Goal: Transaction & Acquisition: Purchase product/service

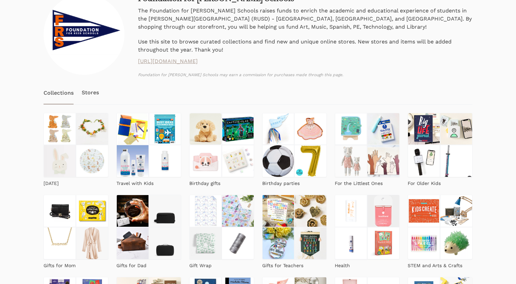
scroll to position [62, 0]
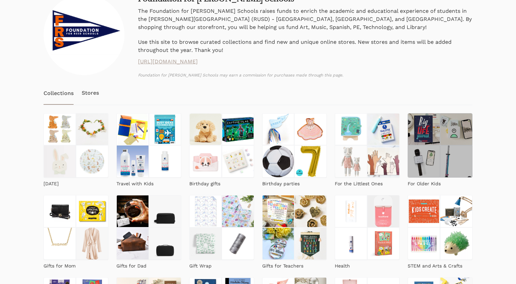
click at [407, 159] on img at bounding box center [423, 161] width 32 height 32
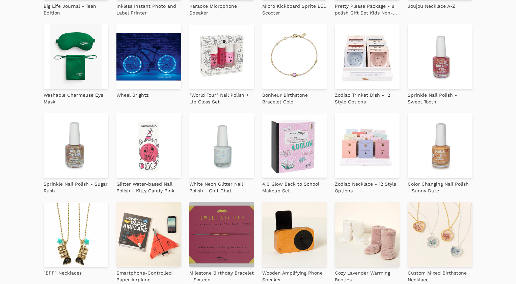
scroll to position [283, 0]
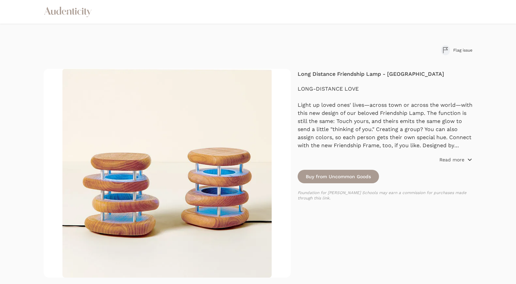
click at [471, 159] on icon "button" at bounding box center [469, 160] width 3 height 2
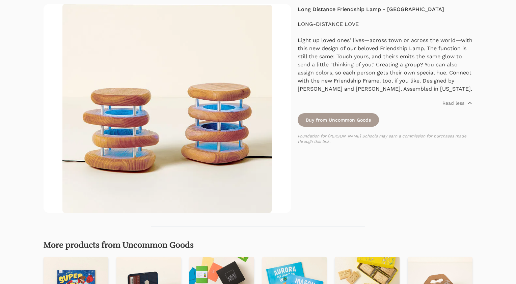
scroll to position [53, 0]
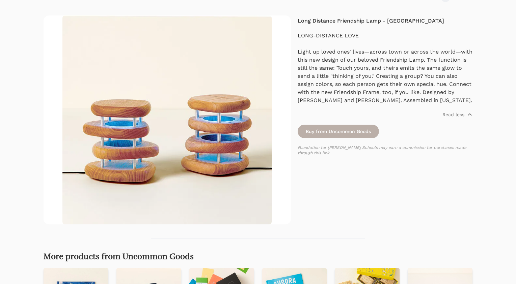
click at [349, 134] on link "Buy from Uncommon Goods" at bounding box center [337, 131] width 81 height 13
